Goal: Information Seeking & Learning: Learn about a topic

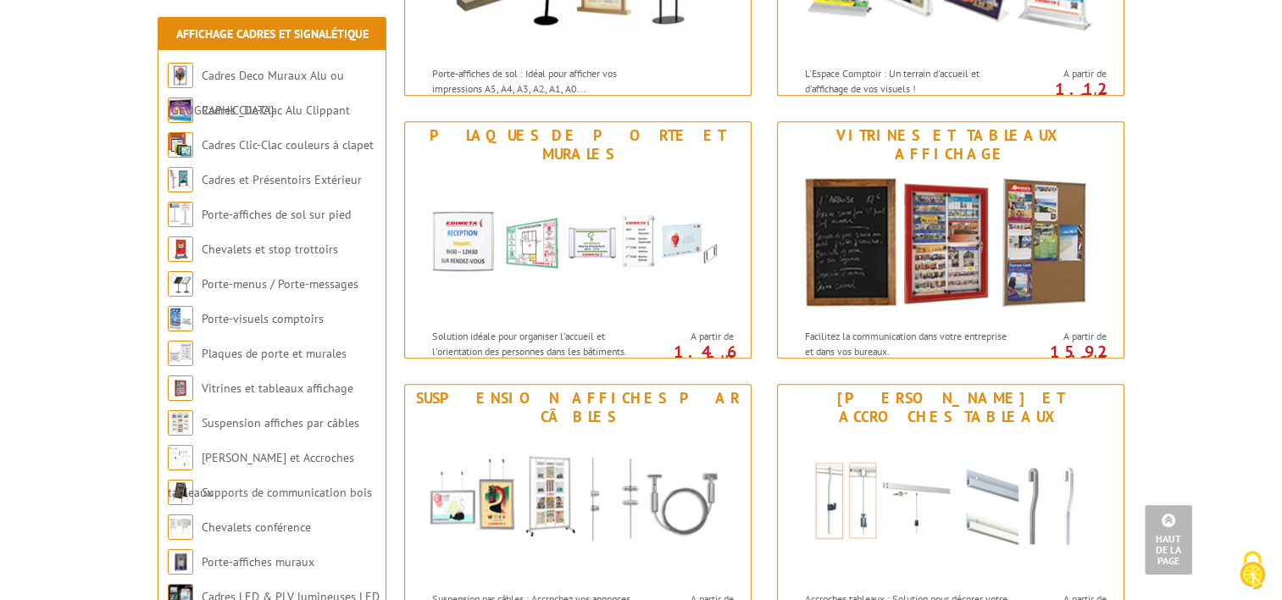
scroll to position [1271, 0]
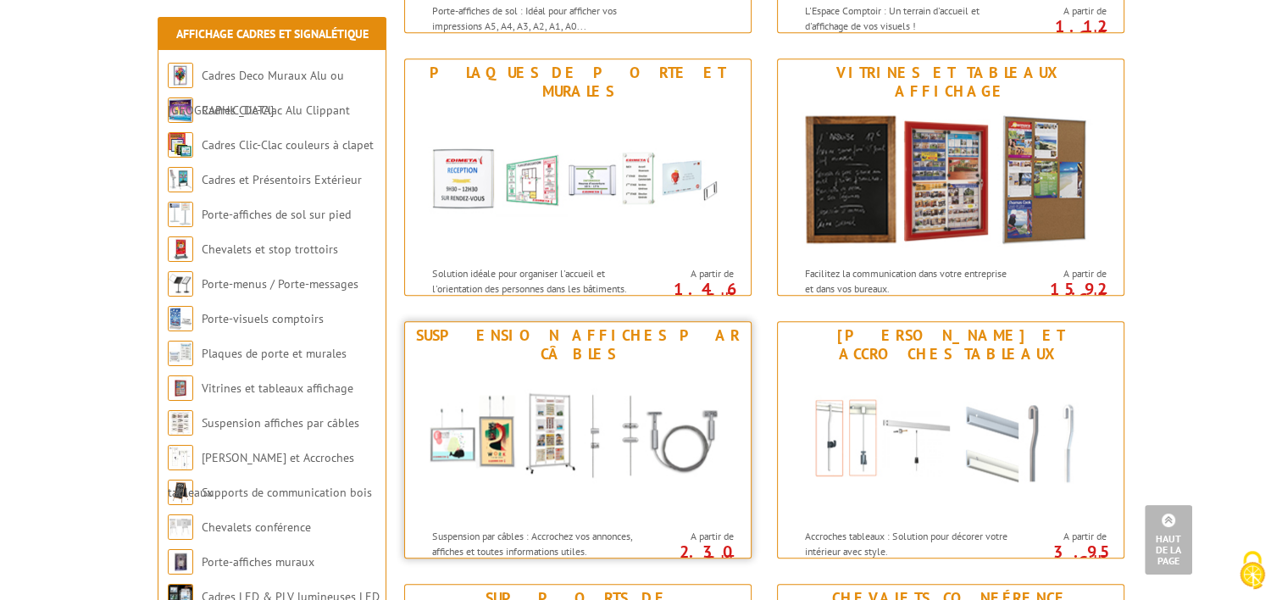
click at [546, 441] on img at bounding box center [578, 444] width 314 height 153
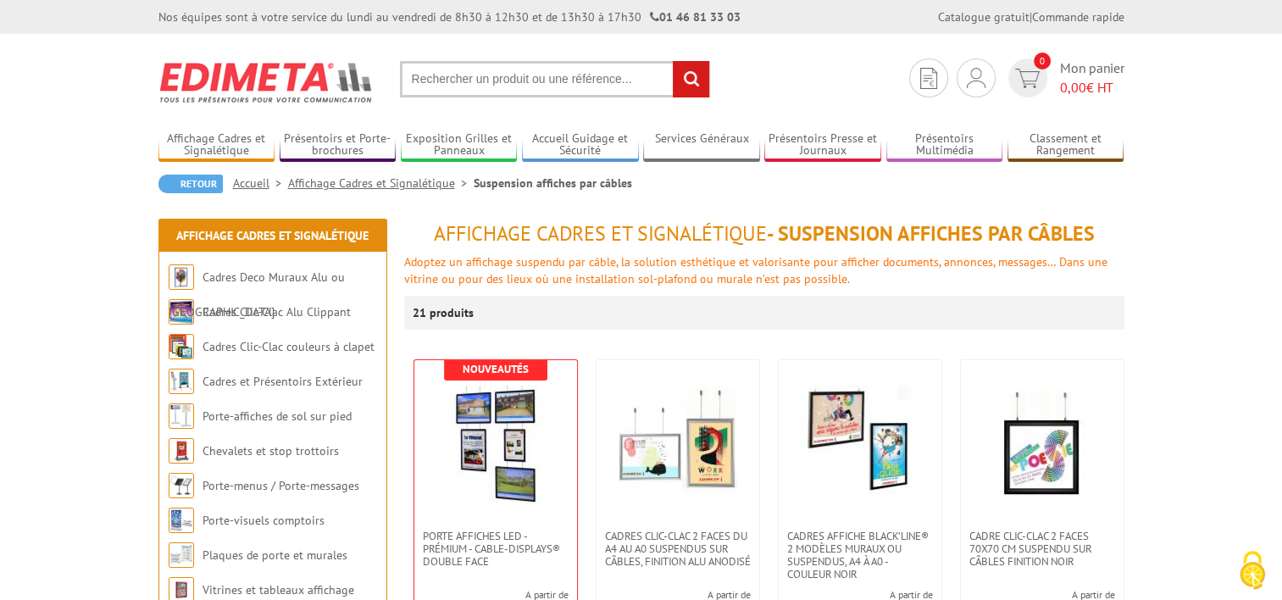
scroll to position [339, 0]
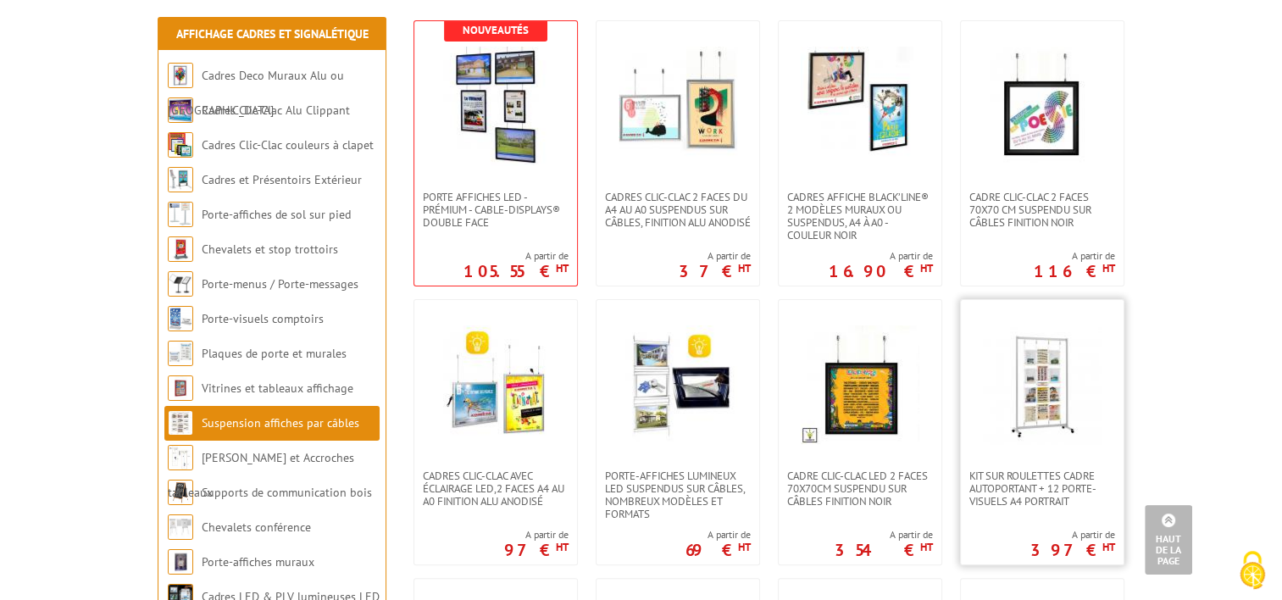
click at [1041, 430] on img at bounding box center [1042, 384] width 119 height 119
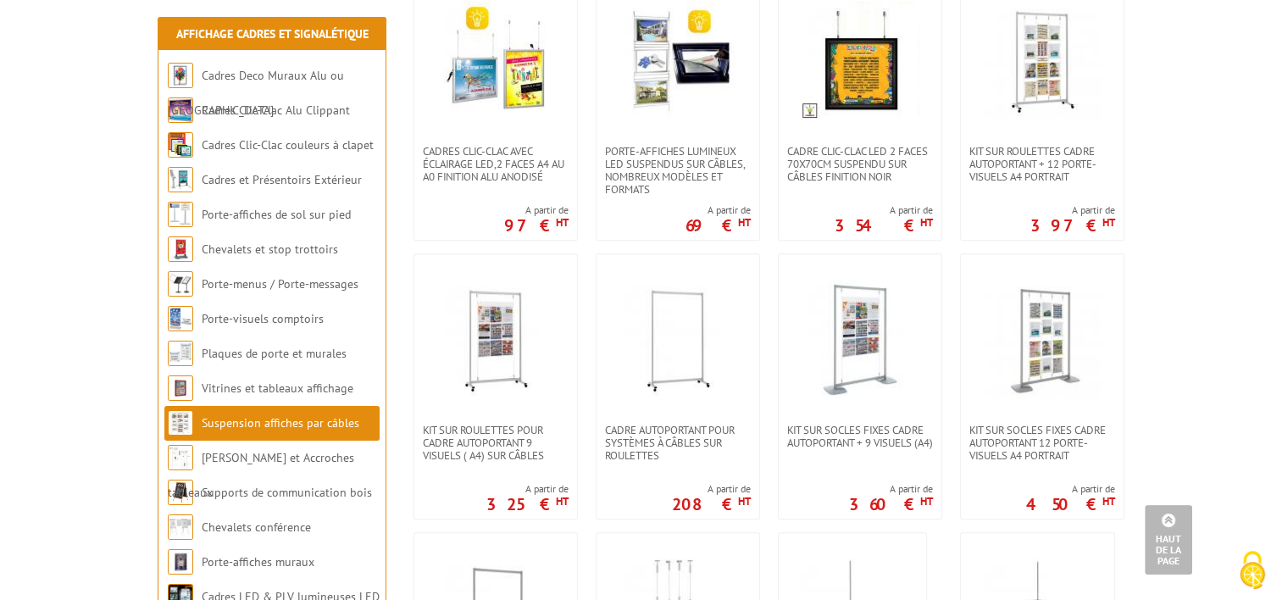
scroll to position [883, 0]
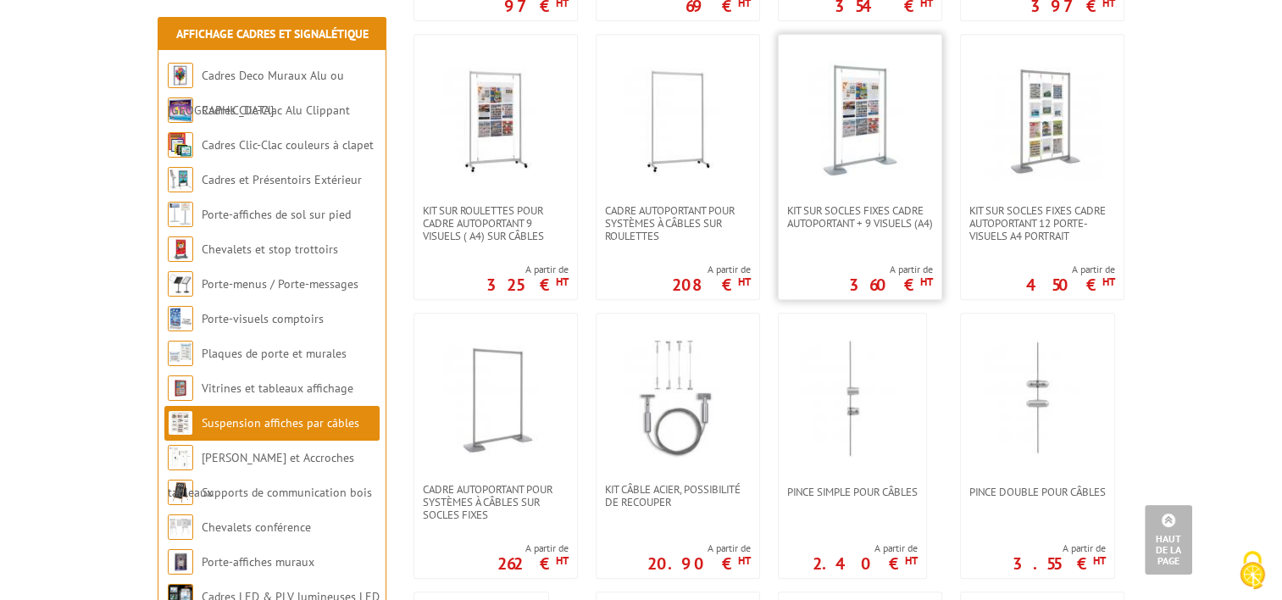
click at [859, 139] on img at bounding box center [860, 119] width 119 height 119
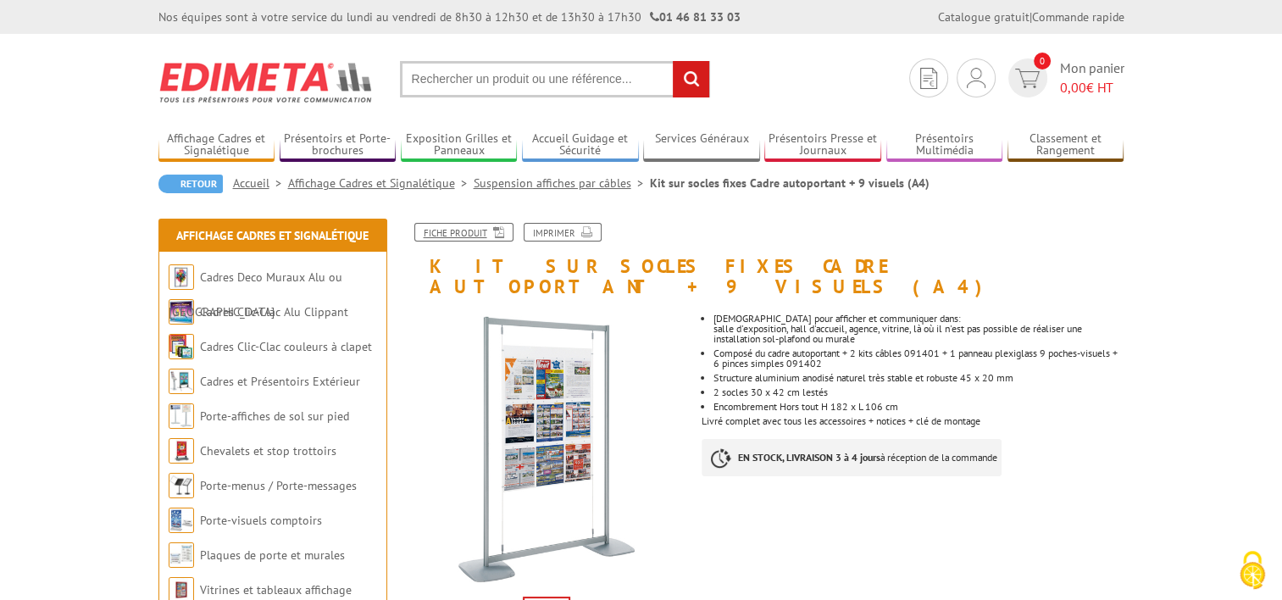
click at [474, 234] on link "Fiche produit" at bounding box center [463, 232] width 99 height 19
